Goal: Check status: Check status

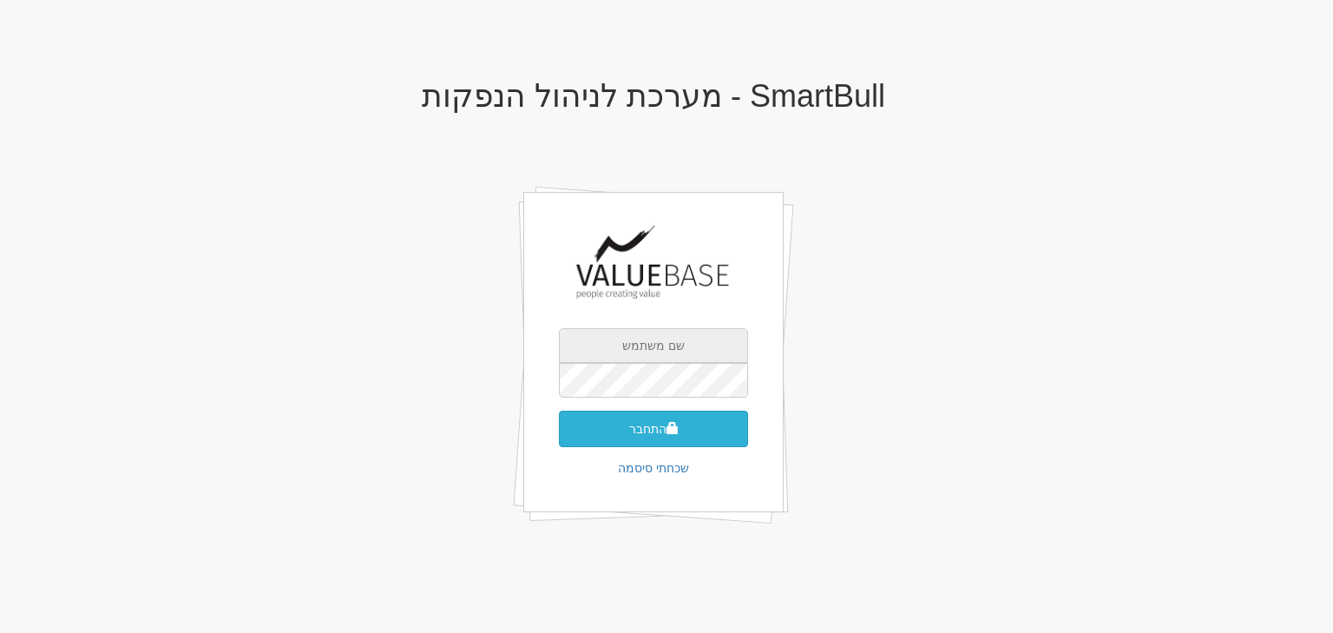
type input "moran@valuebase.co.il"
click at [643, 434] on button "התחבר" at bounding box center [653, 428] width 189 height 36
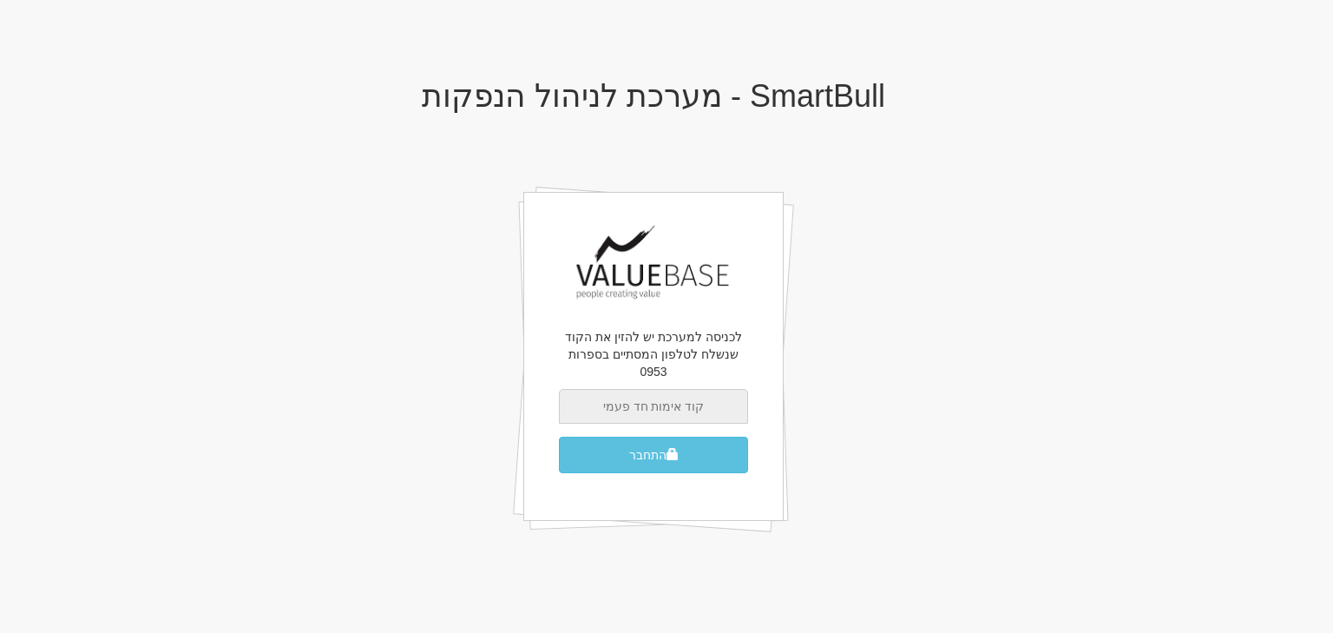
click at [688, 393] on input "text" at bounding box center [653, 406] width 189 height 35
type input "4"
type input "849090"
click at [559, 436] on button "התחבר" at bounding box center [653, 454] width 189 height 36
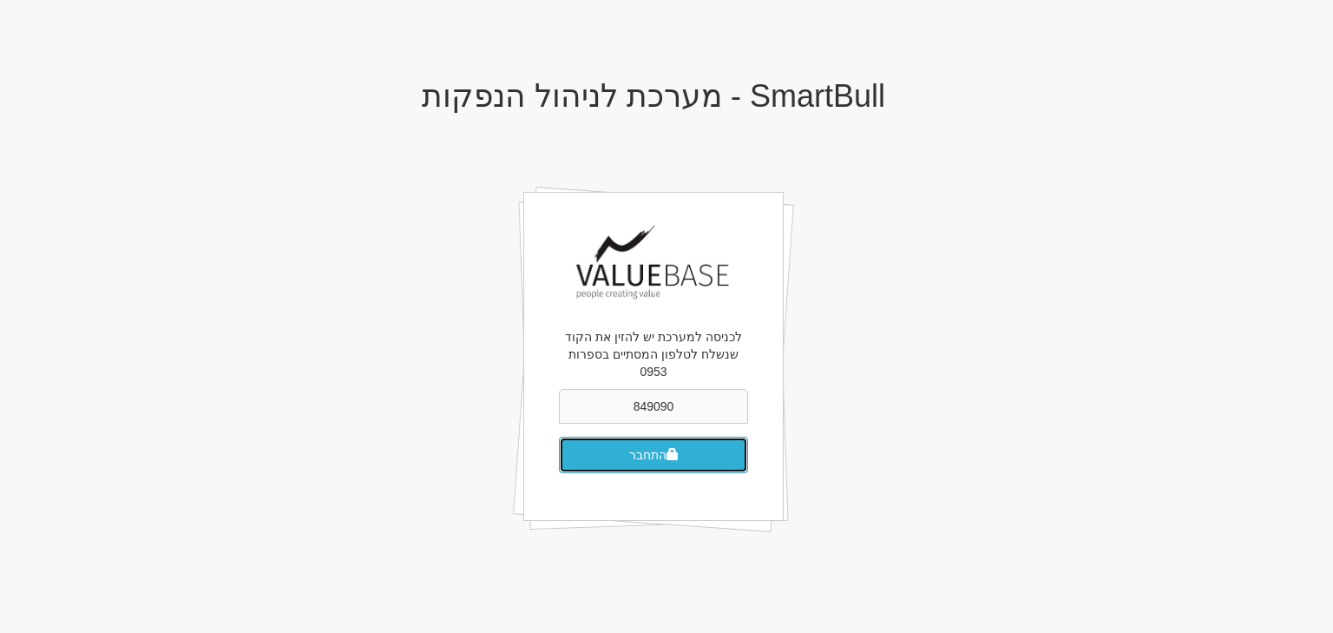
click at [679, 441] on button "התחבר" at bounding box center [653, 454] width 189 height 36
click at [645, 390] on input "text" at bounding box center [653, 406] width 189 height 35
type input "497477"
click at [559, 436] on button "התחבר" at bounding box center [653, 454] width 189 height 36
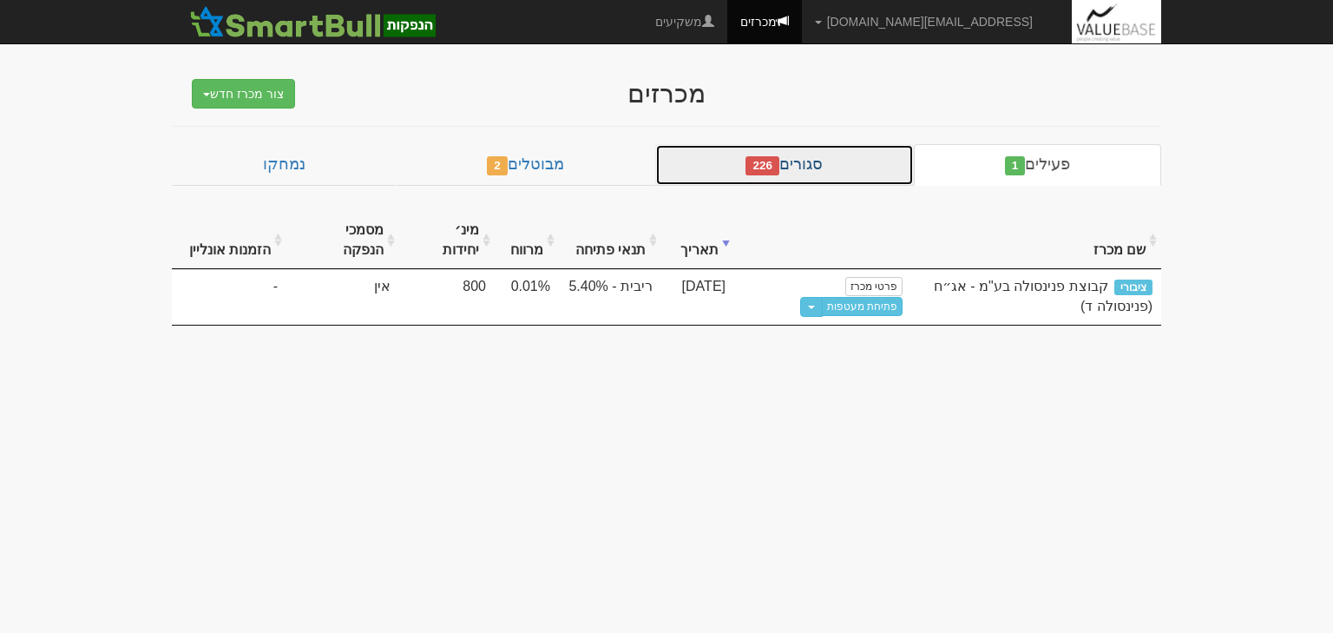
click at [816, 170] on link "סגורים 226" at bounding box center [784, 165] width 259 height 42
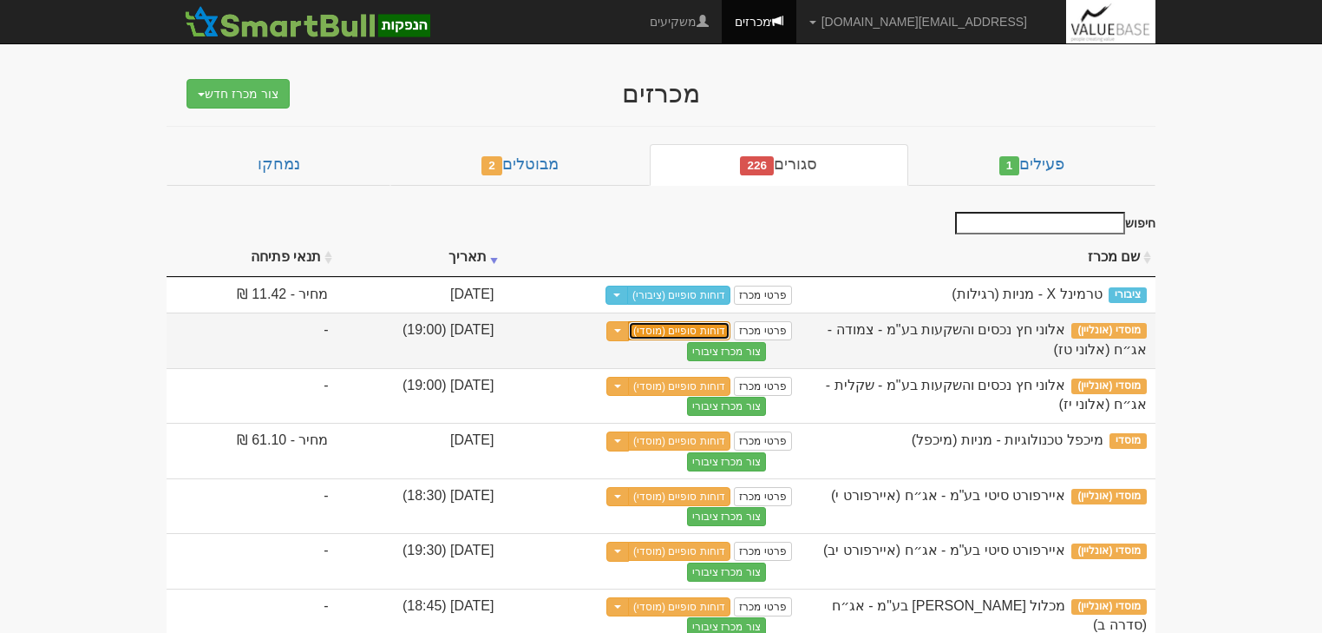
click at [731, 330] on link "דוחות סופיים (מוסדי)" at bounding box center [679, 330] width 102 height 19
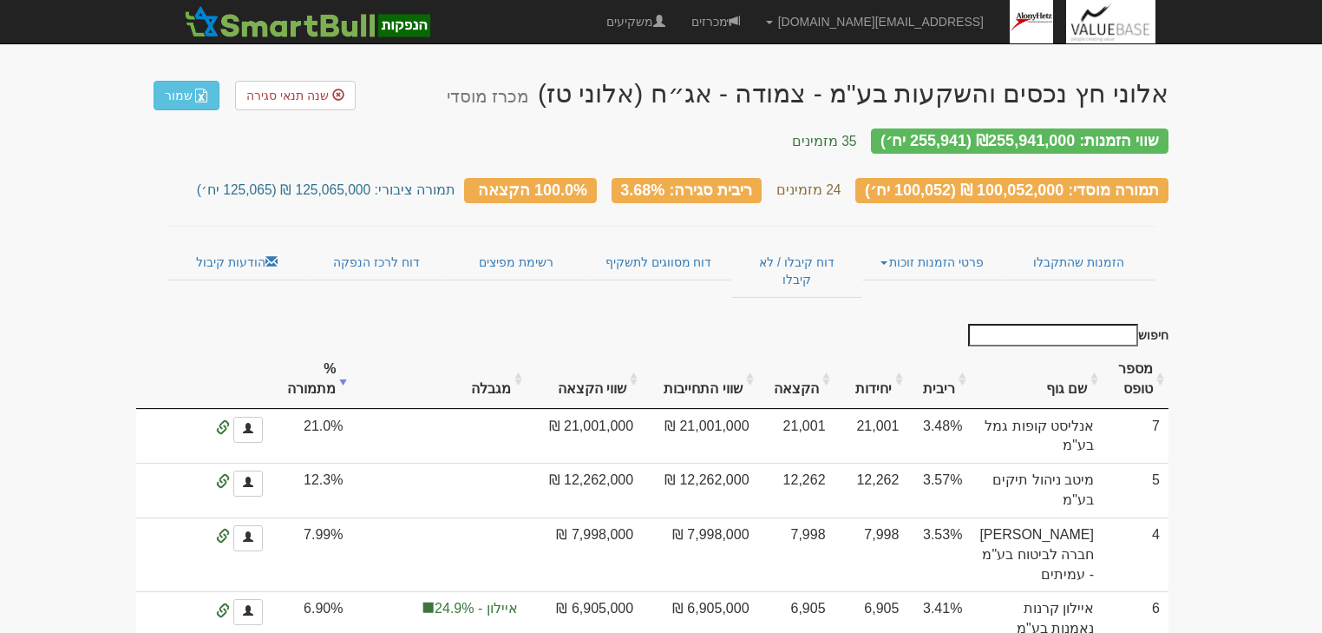
click at [756, 351] on th "שווי התחייבות" at bounding box center [699, 380] width 115 height 58
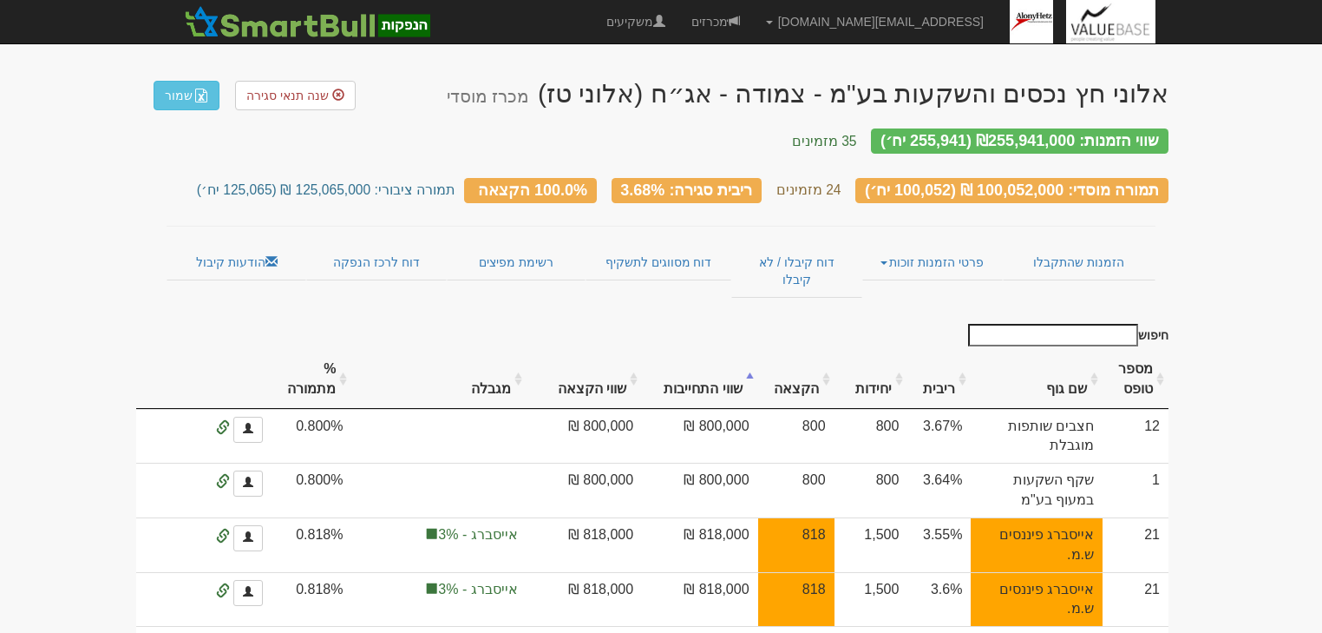
click at [756, 351] on th "שווי התחייבות" at bounding box center [699, 380] width 115 height 58
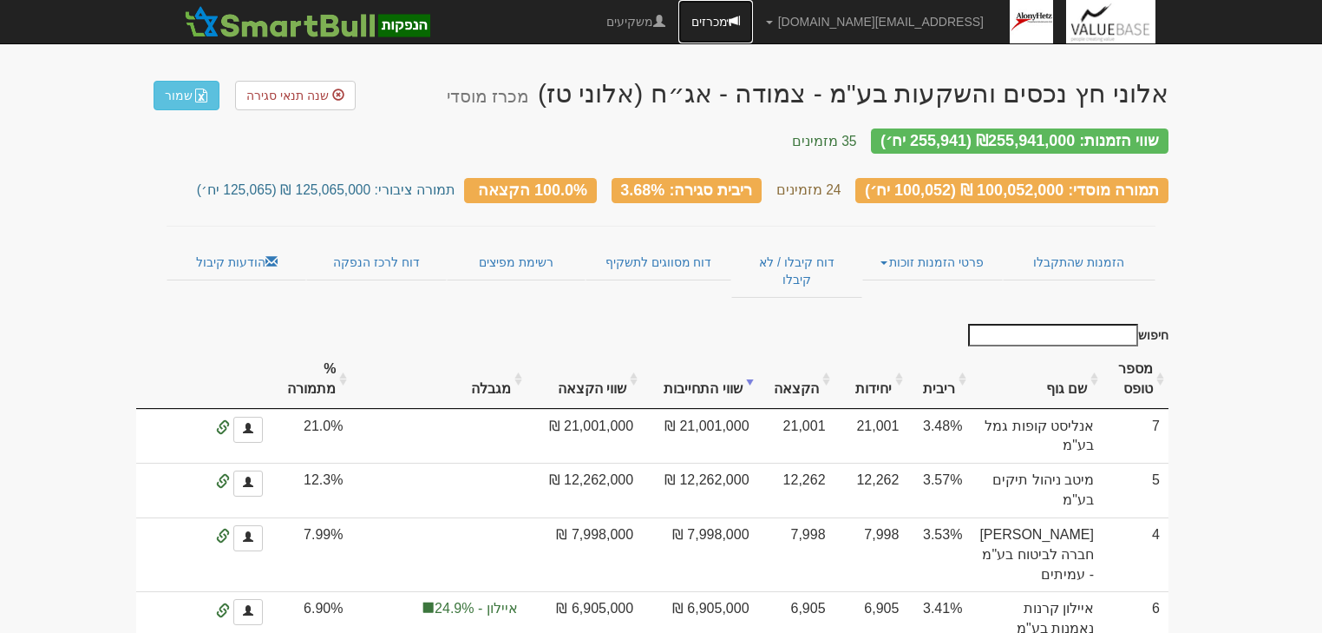
click at [753, 21] on link "מכרזים" at bounding box center [716, 21] width 75 height 43
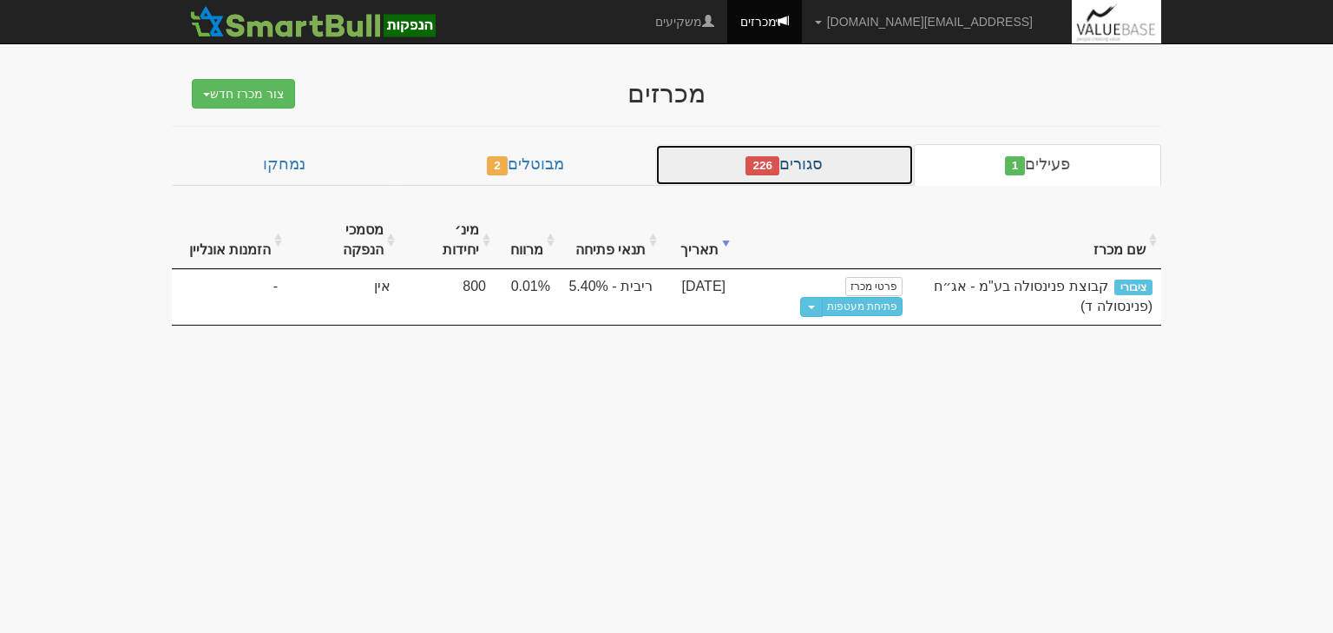
click at [726, 174] on link "סגורים 226" at bounding box center [784, 165] width 259 height 42
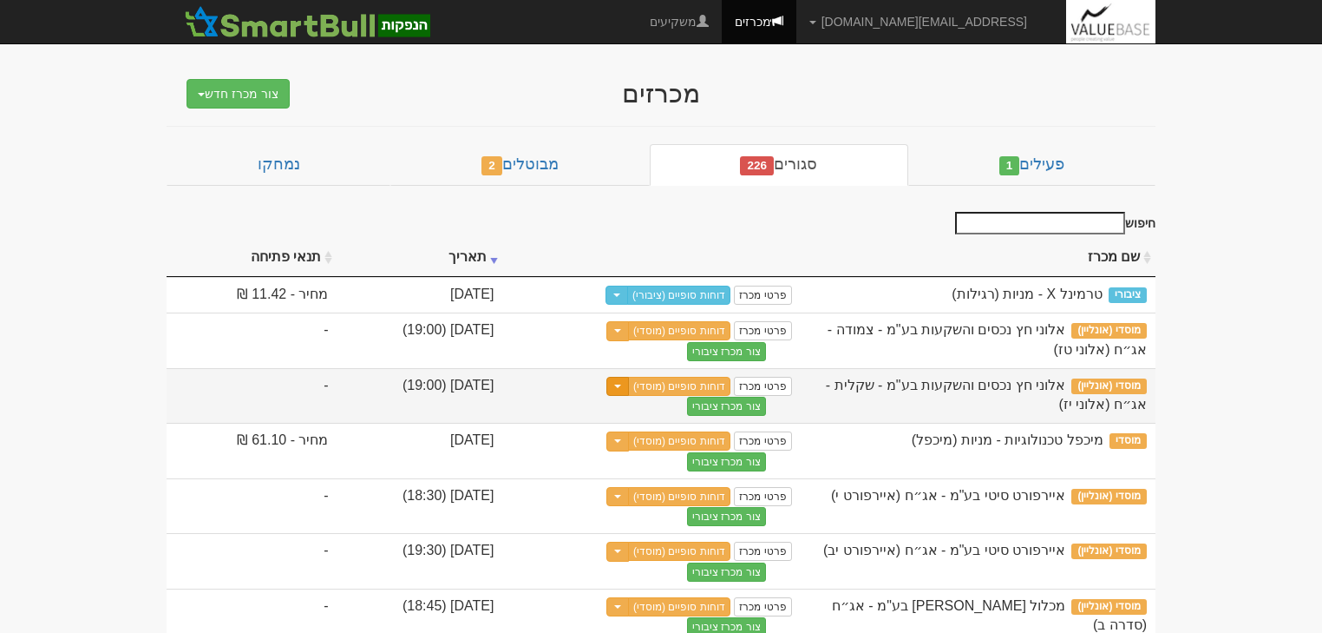
click at [629, 385] on button "Toggle Dropdown" at bounding box center [618, 387] width 23 height 20
click at [722, 384] on link "דוחות סופיים (מוסדי)" at bounding box center [679, 386] width 102 height 19
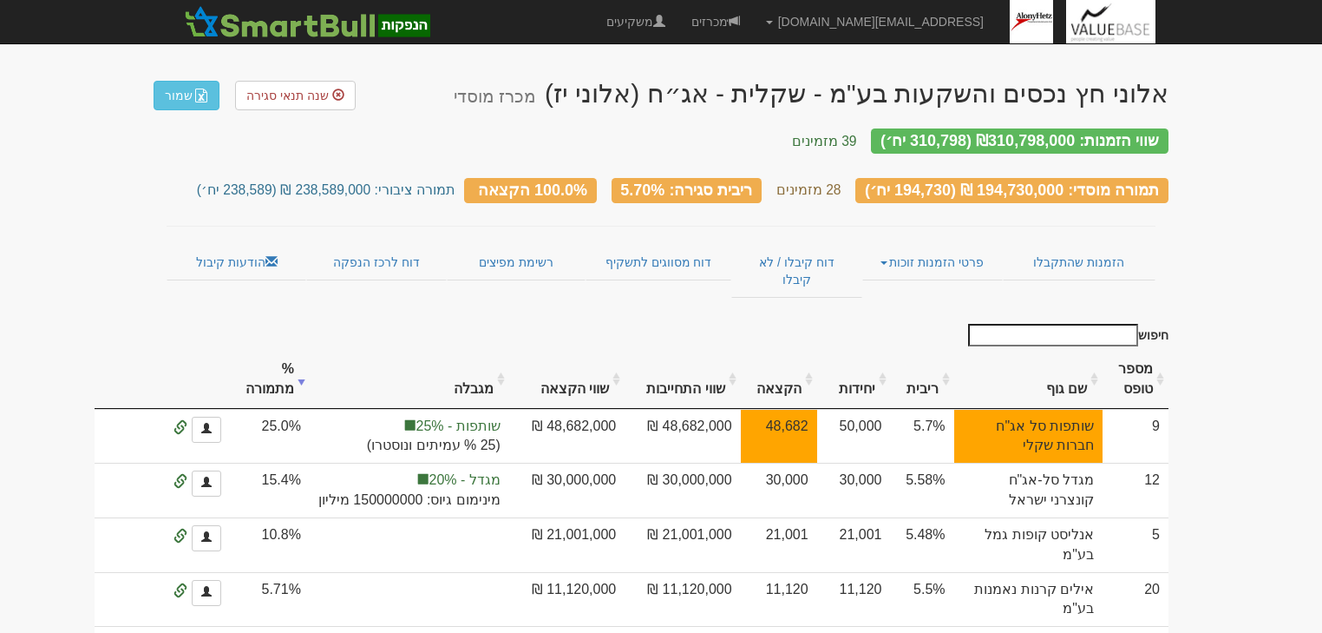
click at [740, 354] on th "שווי התחייבות" at bounding box center [682, 380] width 115 height 58
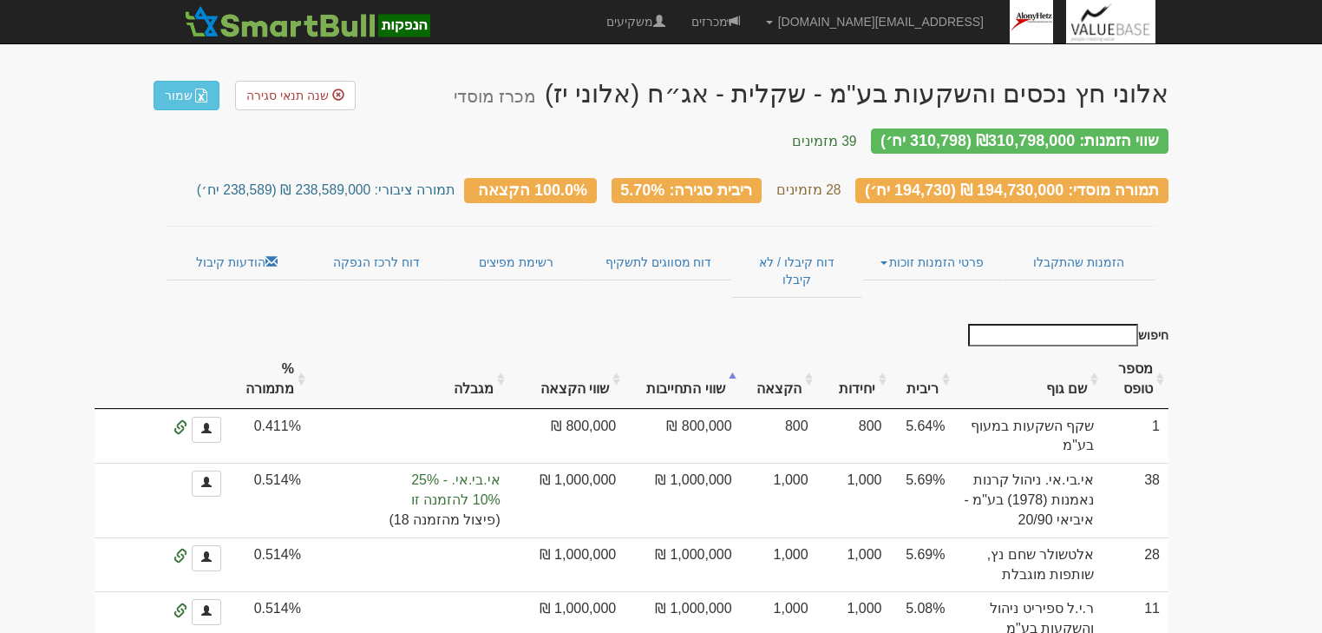
click at [740, 354] on th "שווי התחייבות" at bounding box center [682, 380] width 115 height 58
